Goal: Information Seeking & Learning: Find specific fact

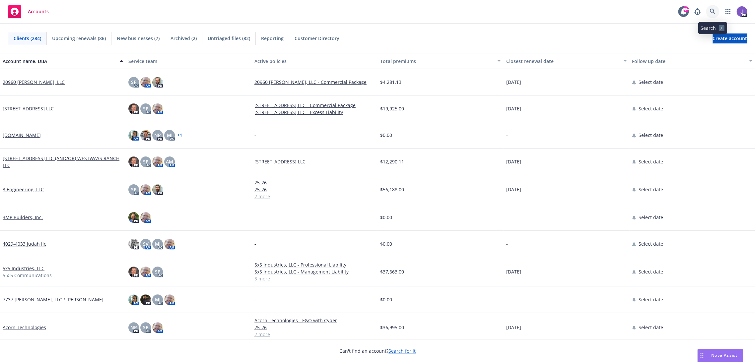
click at [709, 14] on link at bounding box center [712, 11] width 13 height 13
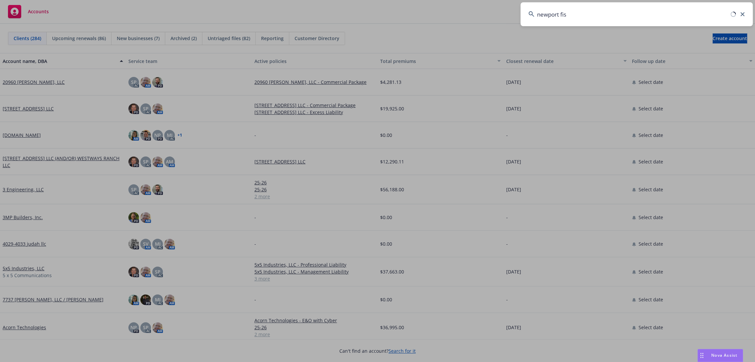
type input "newport fish"
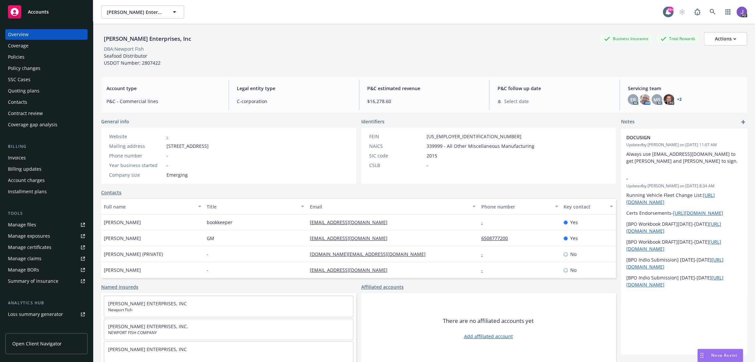
click at [42, 66] on div "Policy changes" at bounding box center [46, 68] width 77 height 11
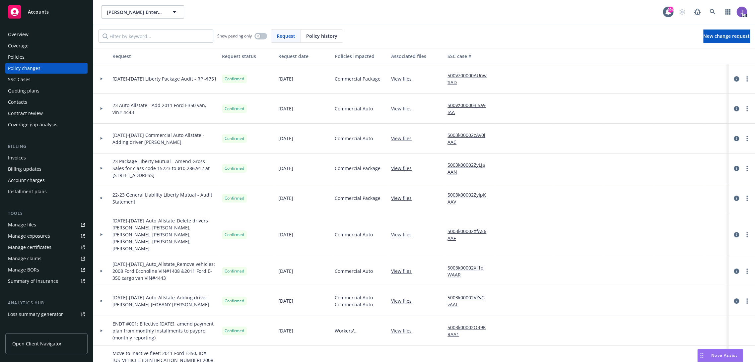
click at [42, 89] on div "Quoting plans" at bounding box center [46, 91] width 77 height 11
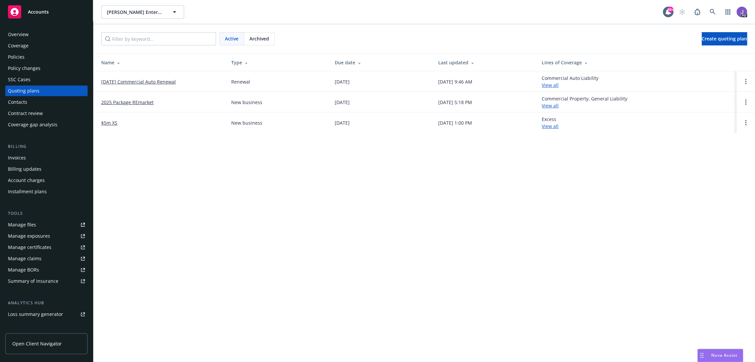
click at [141, 82] on link "[DATE] Commercial Auto Renewal" at bounding box center [138, 81] width 75 height 7
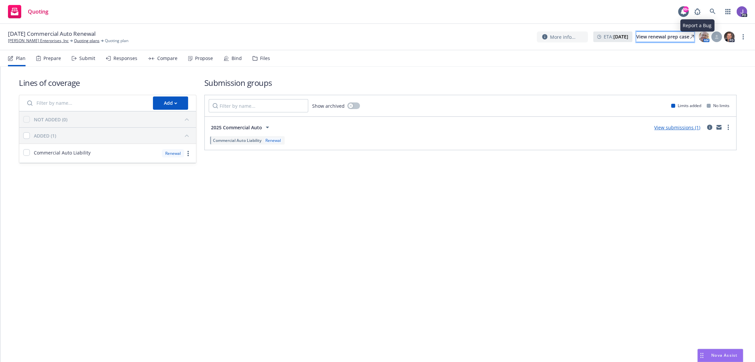
click at [664, 33] on div "View renewal prep case" at bounding box center [666, 37] width 58 height 10
click at [710, 14] on icon at bounding box center [713, 12] width 6 height 6
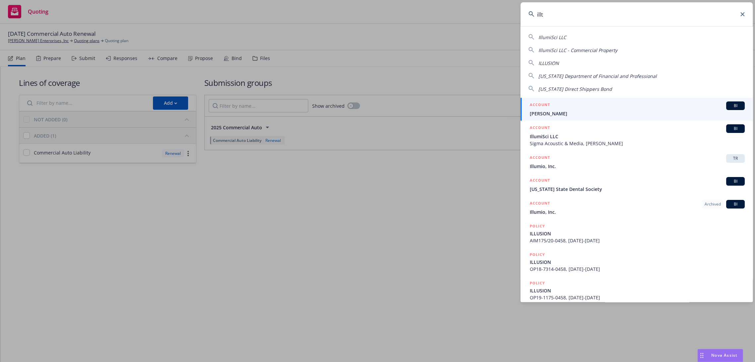
type input "illte"
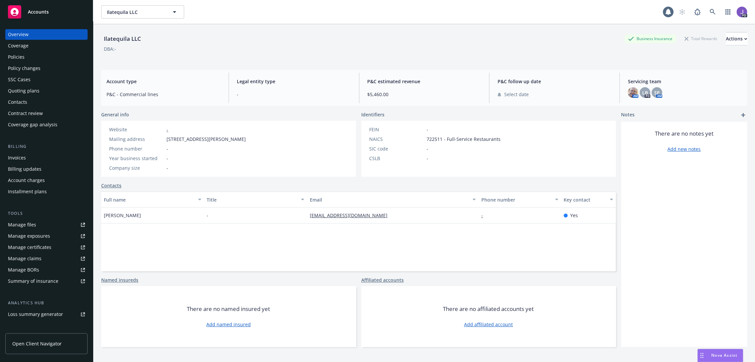
click at [121, 37] on div "Ilatequila LLC" at bounding box center [122, 39] width 42 height 9
copy div "Ilatequila"
click at [27, 58] on div "Policies" at bounding box center [46, 57] width 77 height 11
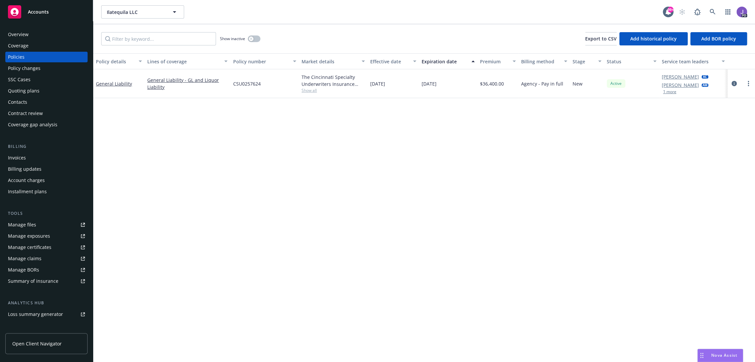
click at [31, 33] on div "Overview" at bounding box center [46, 34] width 77 height 11
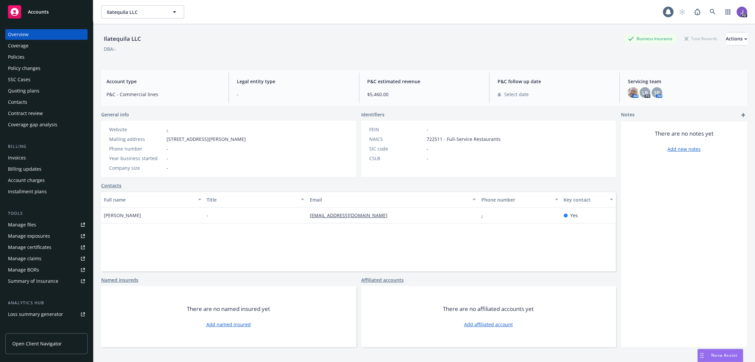
click at [114, 39] on div "Ilatequila LLC" at bounding box center [122, 39] width 42 height 9
copy div "Ilatequila"
